Goal: Share content

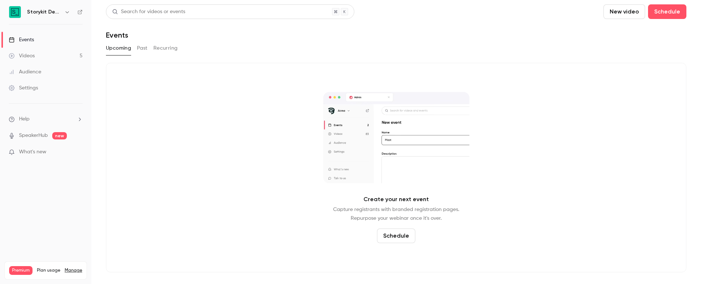
click at [145, 51] on button "Past" at bounding box center [142, 48] width 11 height 12
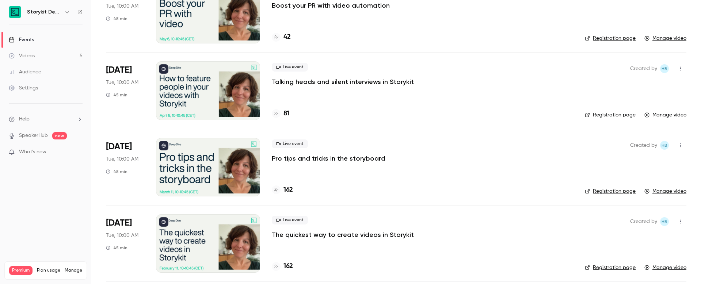
scroll to position [183, 0]
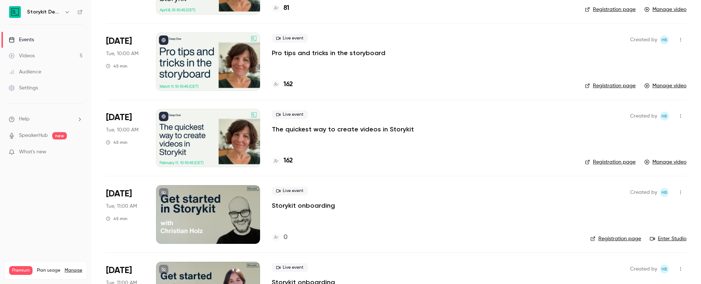
click at [190, 144] on div at bounding box center [208, 138] width 104 height 58
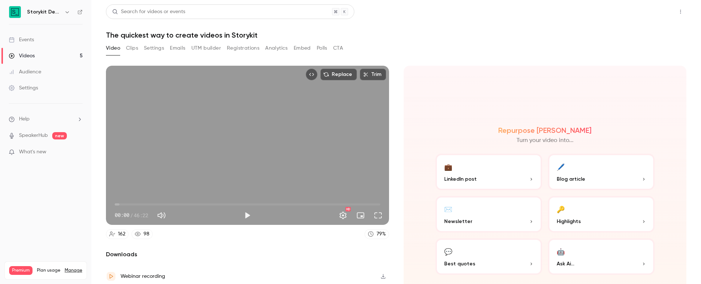
click at [654, 11] on button "Share" at bounding box center [654, 11] width 29 height 15
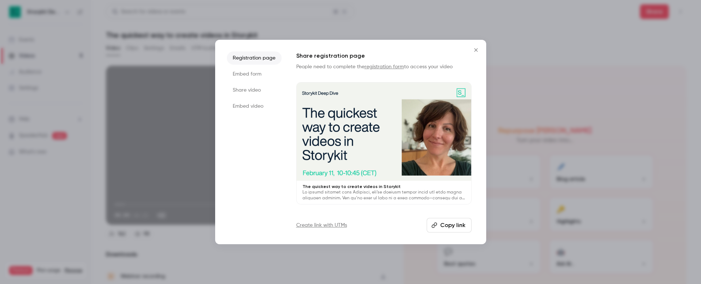
click at [461, 227] on button "Copy link" at bounding box center [449, 225] width 45 height 15
click at [512, 86] on div at bounding box center [350, 142] width 701 height 284
